Goal: Navigation & Orientation: Find specific page/section

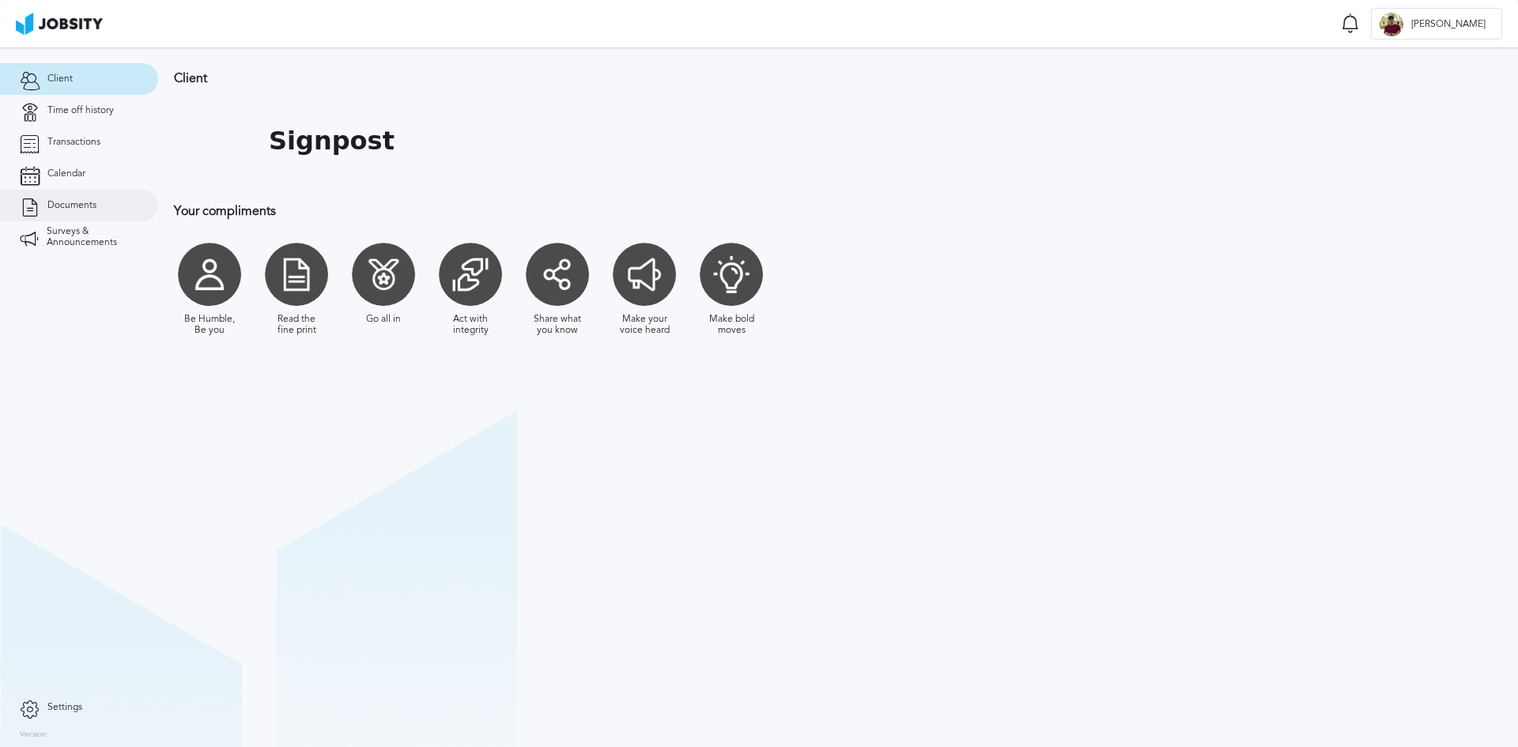
drag, startPoint x: 85, startPoint y: 106, endPoint x: 82, endPoint y: 194, distance: 88.6
click at [85, 106] on span "Time off history" at bounding box center [80, 110] width 66 height 11
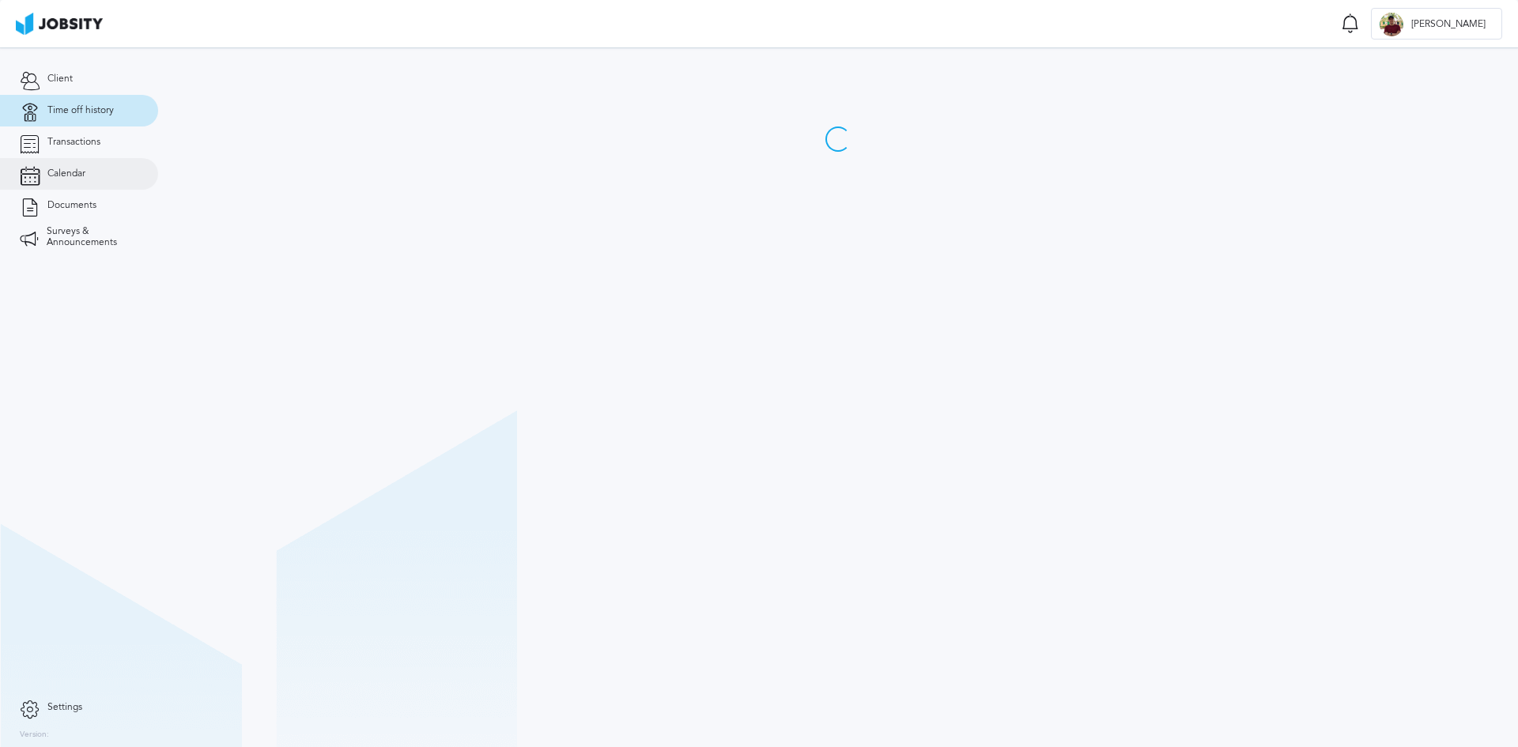
click at [78, 183] on link "Calendar" at bounding box center [79, 174] width 158 height 32
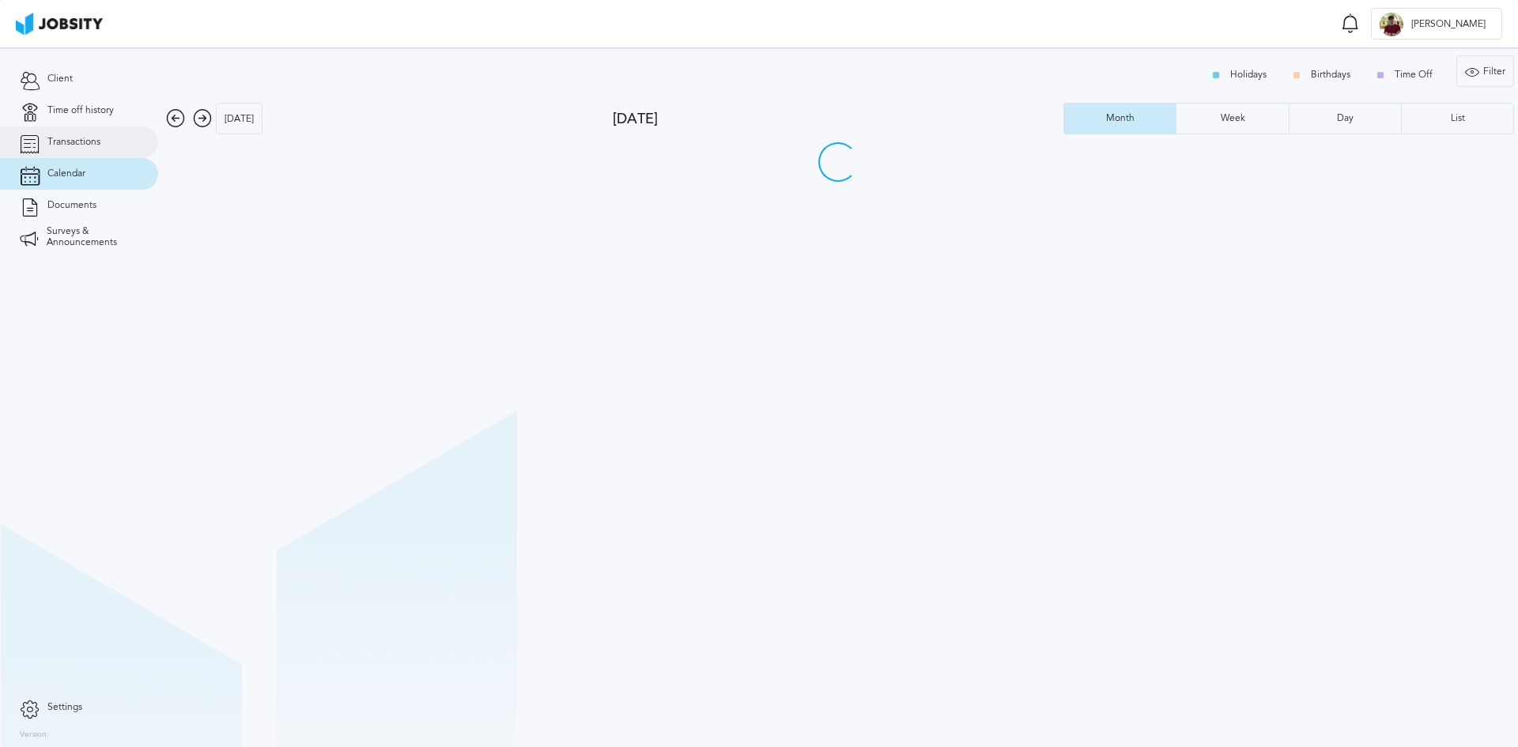
click at [91, 152] on link "Transactions" at bounding box center [79, 142] width 158 height 32
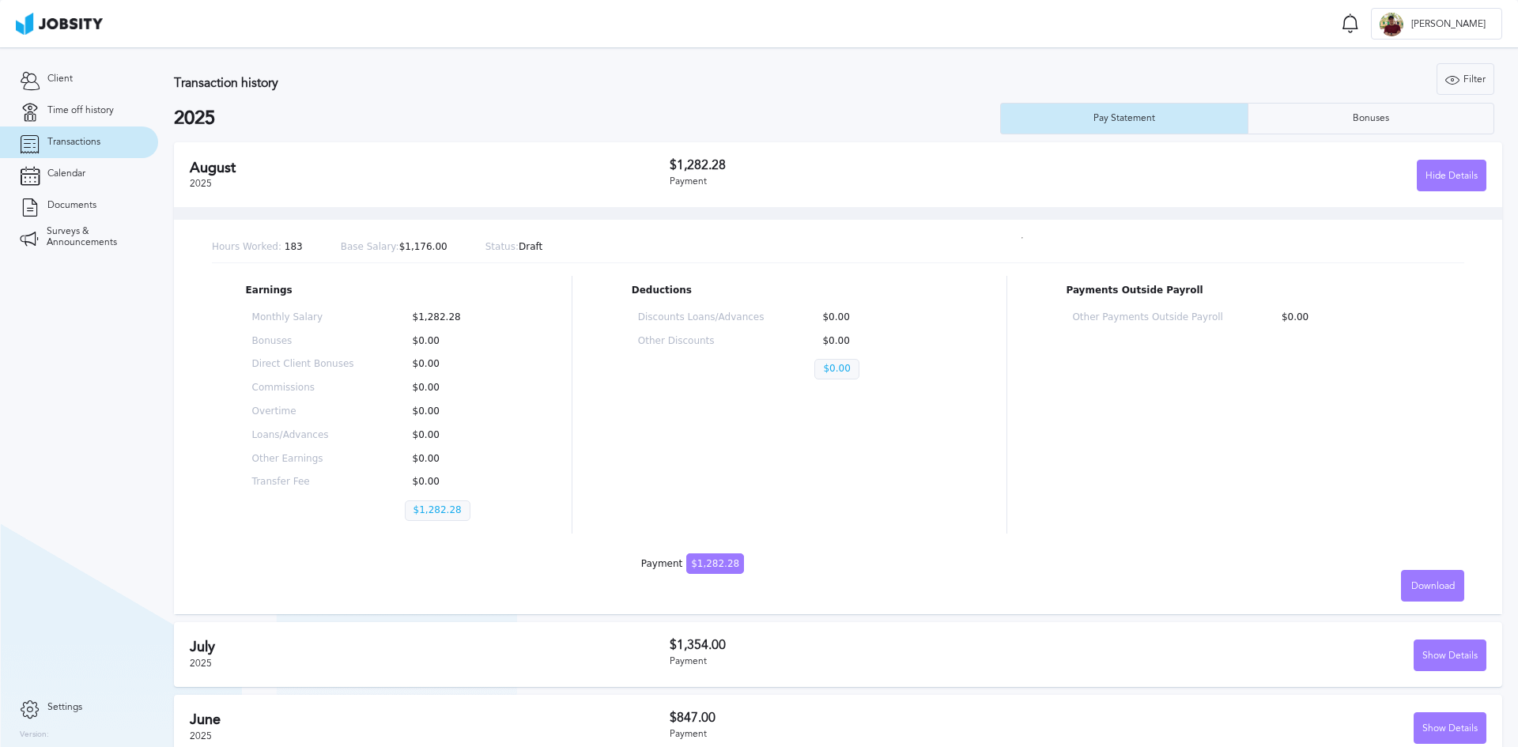
click at [621, 78] on h3 "Transaction history" at bounding box center [535, 83] width 723 height 14
click at [1318, 125] on div "Bonuses" at bounding box center [1371, 119] width 246 height 32
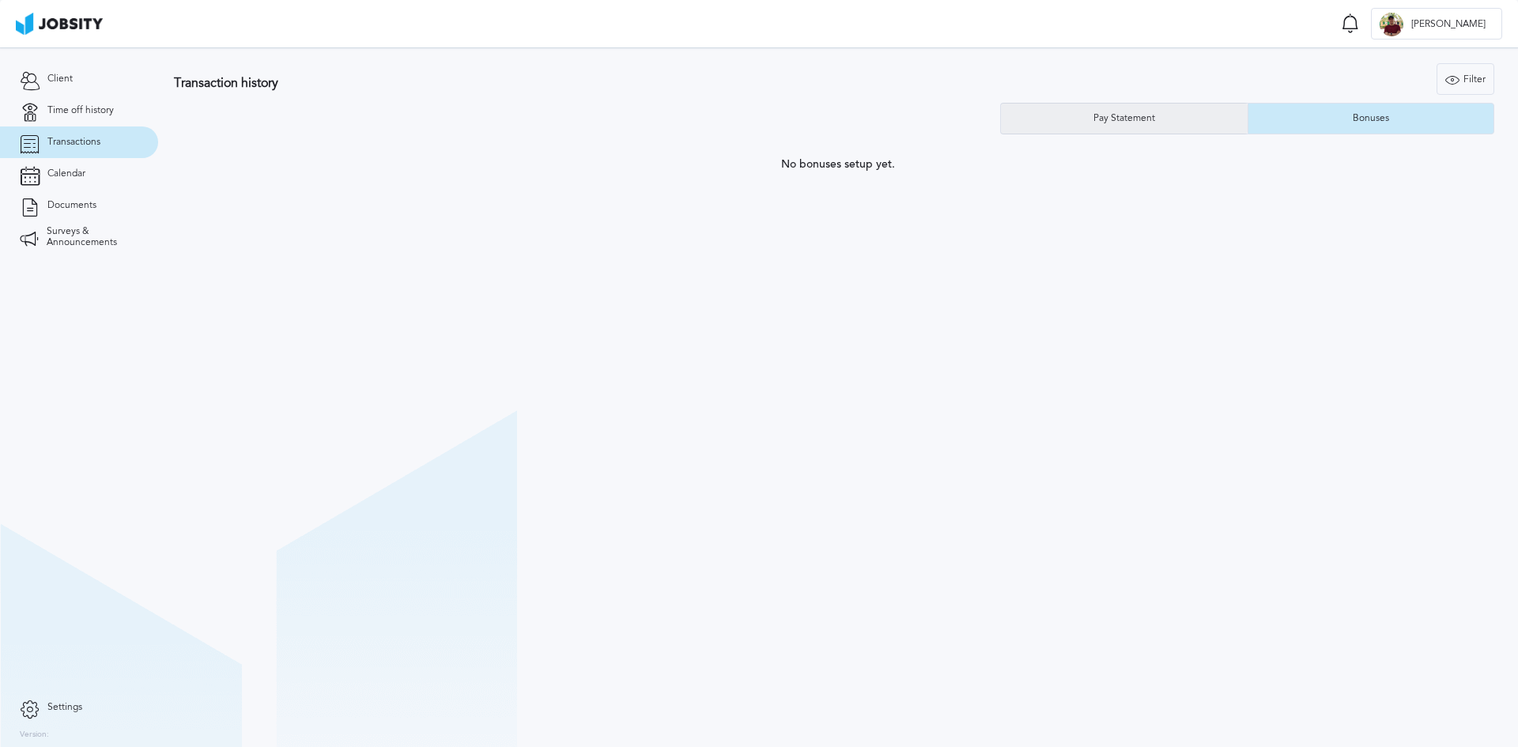
click at [1082, 127] on div "Pay Statement" at bounding box center [1124, 119] width 247 height 32
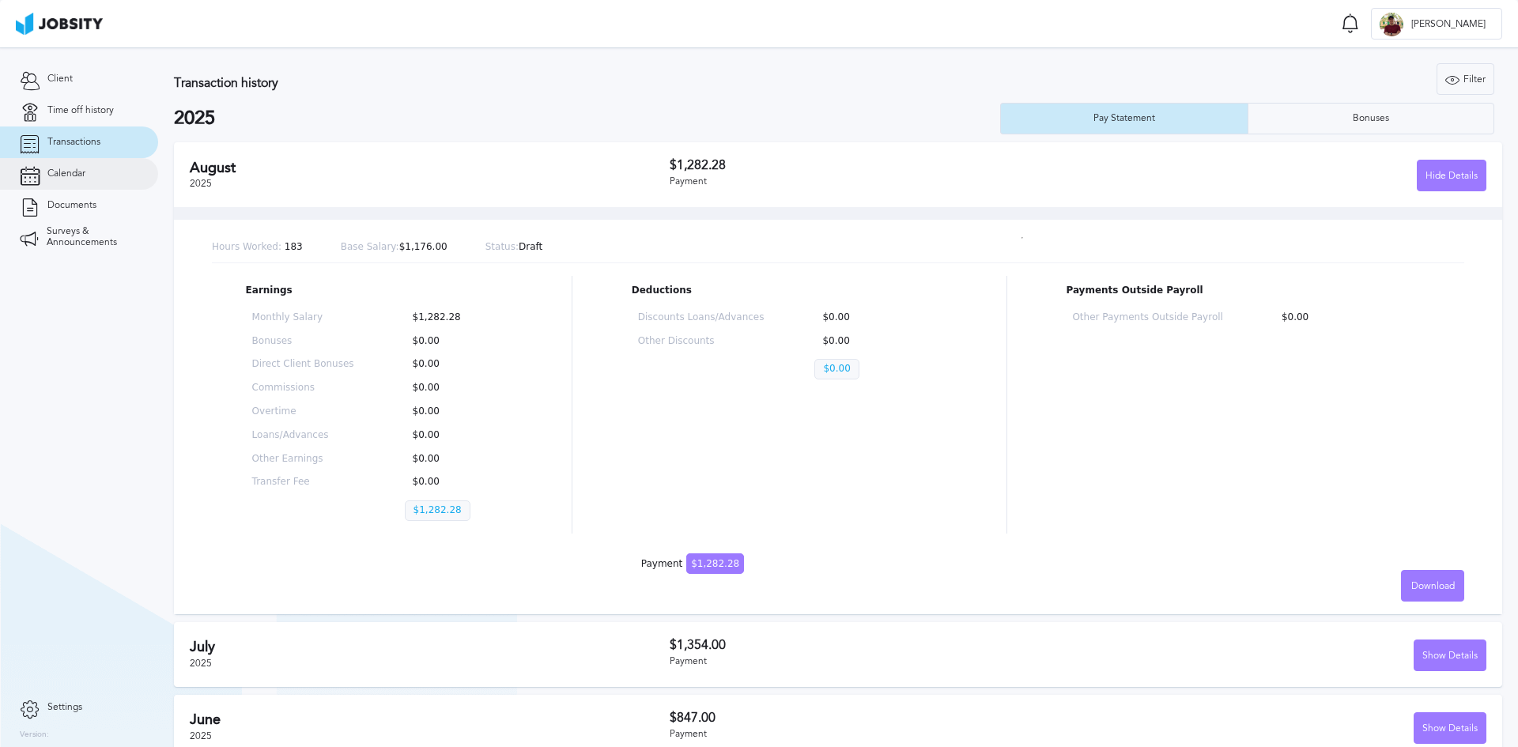
click at [89, 178] on link "Calendar" at bounding box center [79, 174] width 158 height 32
